Goal: Transaction & Acquisition: Purchase product/service

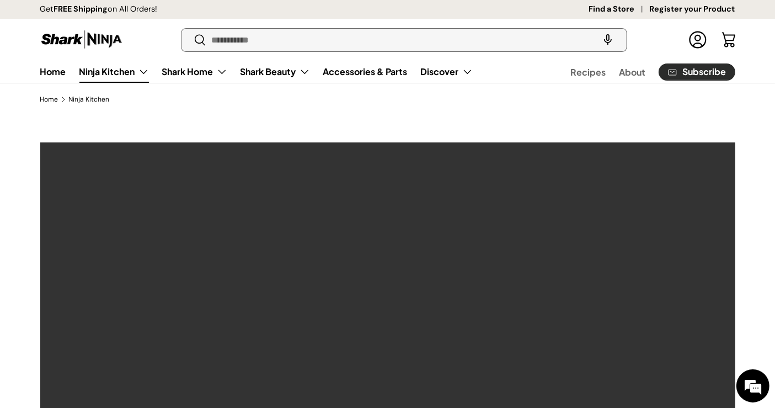
click at [256, 40] on input "Search" at bounding box center [403, 40] width 445 height 23
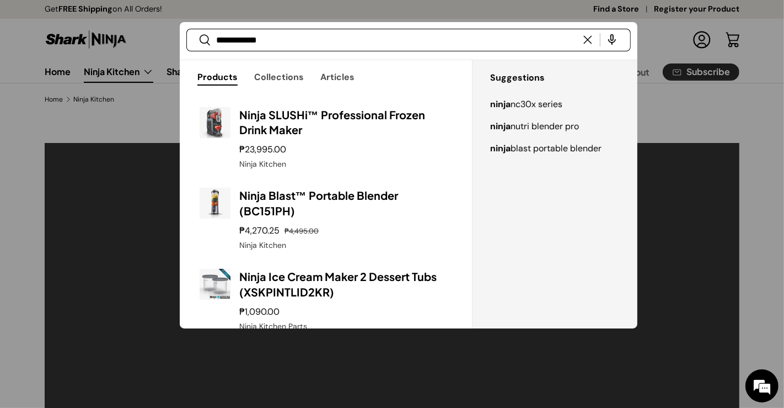
type input "**********"
click at [186, 28] on button "Search" at bounding box center [198, 41] width 25 height 26
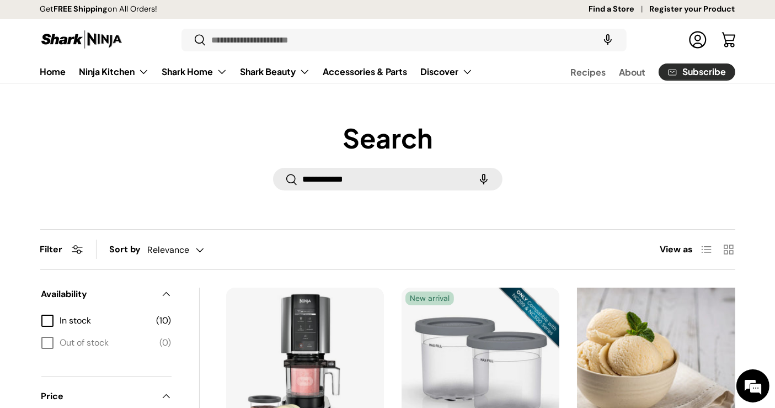
click at [0, 0] on img "Ninja Creami Ice Cream Maker (NC300)" at bounding box center [0, 0] width 0 height 0
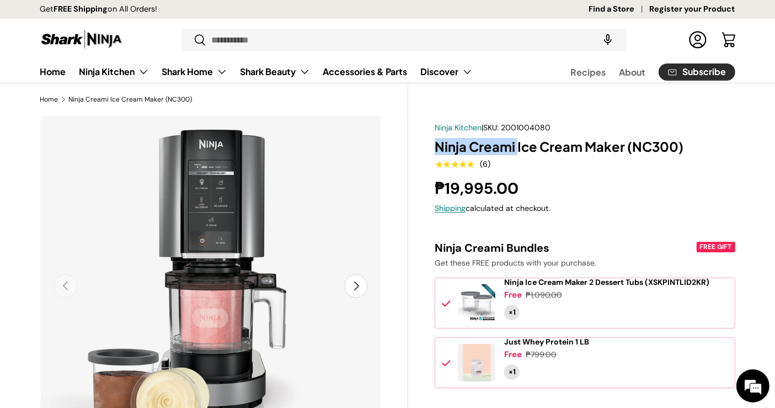
drag, startPoint x: 435, startPoint y: 144, endPoint x: 518, endPoint y: 148, distance: 83.4
click at [518, 148] on h1 "Ninja Creami Ice Cream Maker (NC300)" at bounding box center [585, 146] width 300 height 17
copy h1 "Ninja Creami"
